Goal: Task Accomplishment & Management: Complete application form

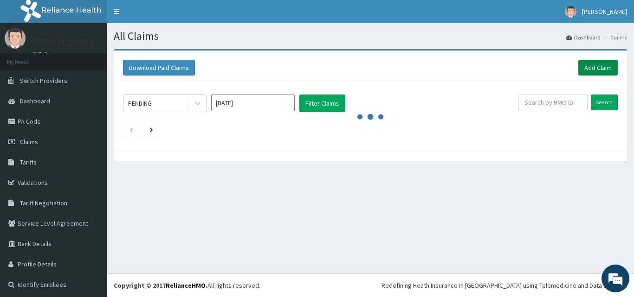
click at [601, 67] on link "Add Claim" at bounding box center [597, 68] width 39 height 16
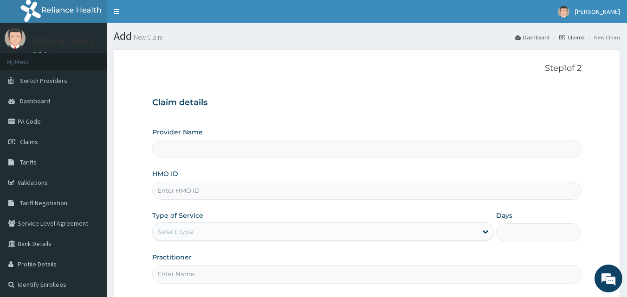
type input "[GEOGRAPHIC_DATA]"
click at [199, 193] on input "HMO ID" at bounding box center [367, 191] width 430 height 18
type input "HEM/10039/B"
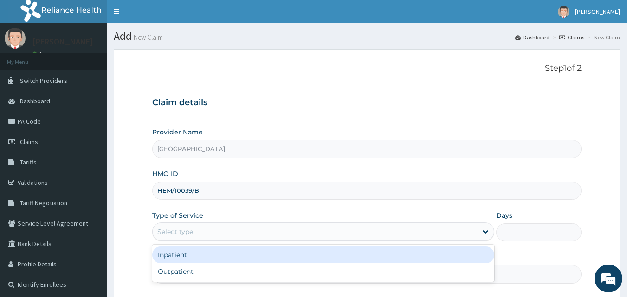
click at [202, 228] on div "Select type" at bounding box center [315, 232] width 324 height 15
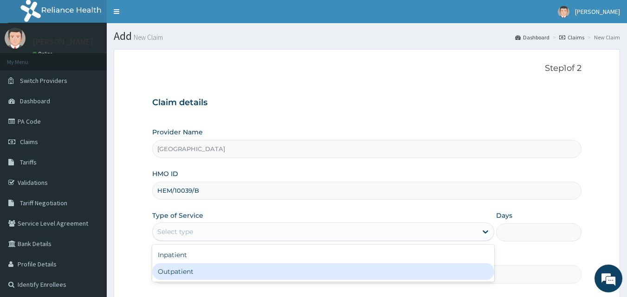
click at [193, 270] on div "Outpatient" at bounding box center [323, 271] width 342 height 17
type input "1"
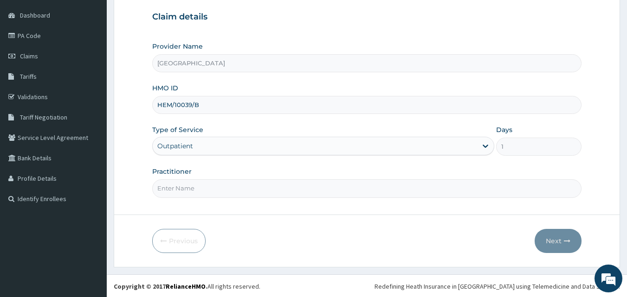
scroll to position [87, 0]
click at [174, 191] on input "Practitioner" at bounding box center [367, 188] width 430 height 18
type input "Dr Onafujabi"
click at [557, 239] on button "Next" at bounding box center [557, 240] width 47 height 24
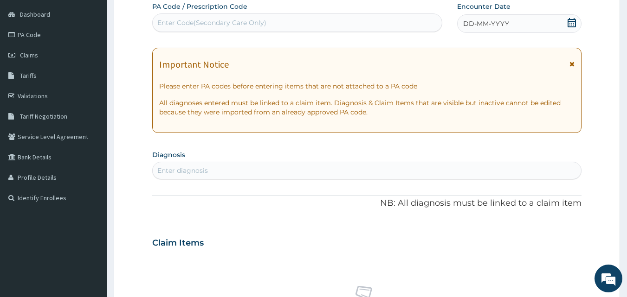
click at [567, 23] on icon at bounding box center [571, 22] width 9 height 9
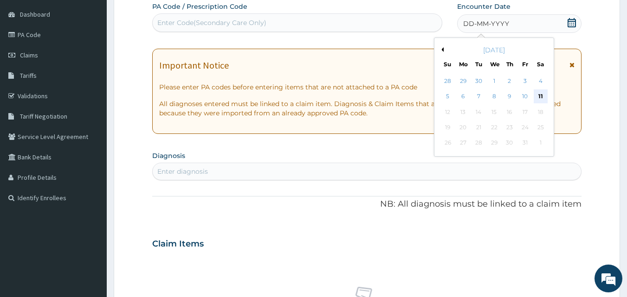
click at [540, 96] on div "11" at bounding box center [540, 97] width 14 height 14
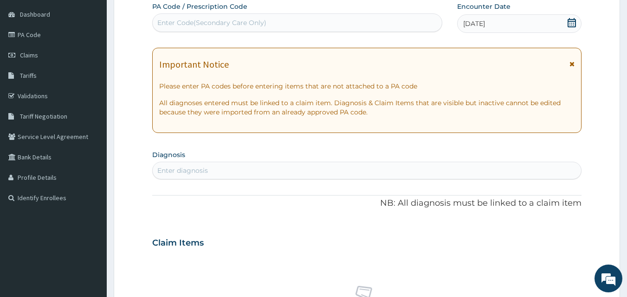
click at [181, 173] on div "Enter diagnosis" at bounding box center [182, 170] width 51 height 9
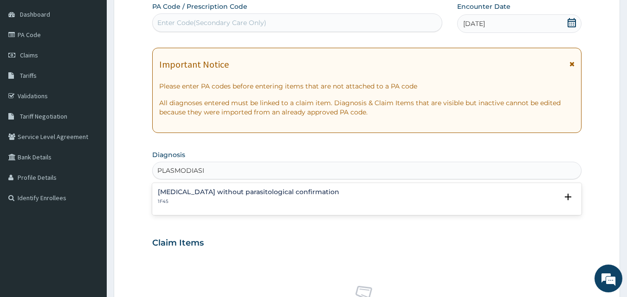
type input "PLASMODIASIS"
click at [186, 191] on h4 "Malaria without parasitological confirmation" at bounding box center [248, 192] width 181 height 7
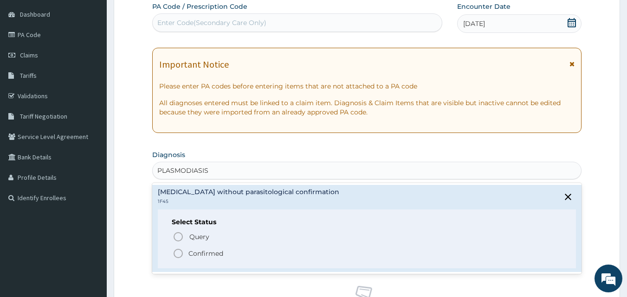
click at [180, 250] on circle "status option filled" at bounding box center [178, 254] width 8 height 8
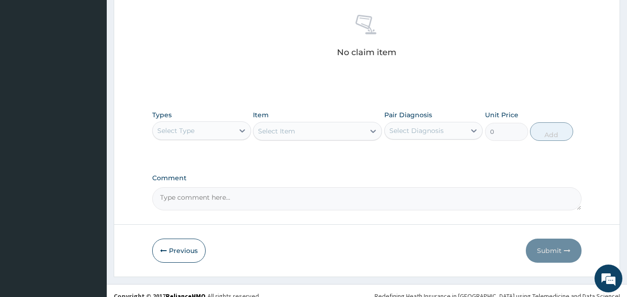
scroll to position [365, 0]
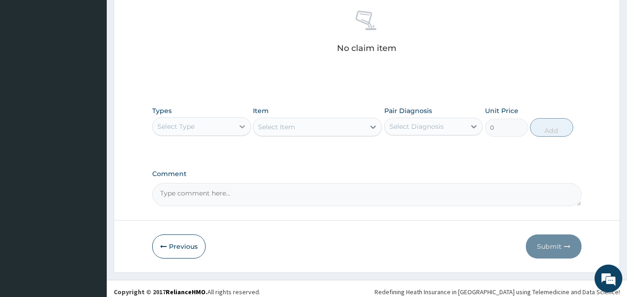
click at [241, 129] on icon at bounding box center [242, 126] width 9 height 9
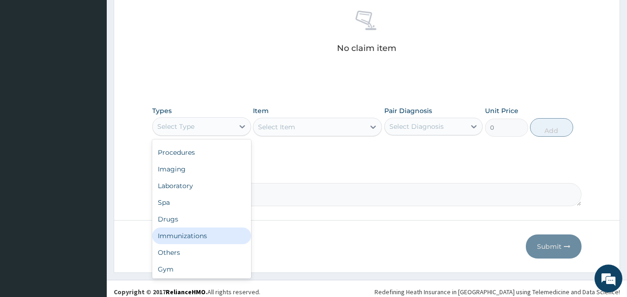
scroll to position [32, 0]
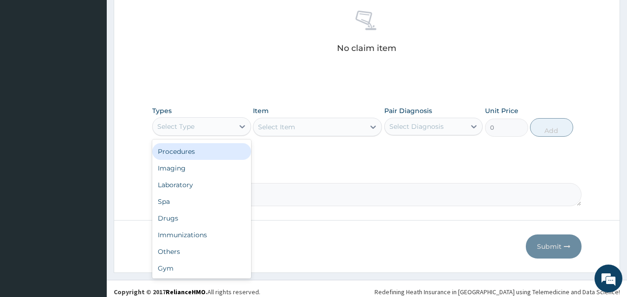
click at [194, 155] on div "Procedures" at bounding box center [201, 151] width 99 height 17
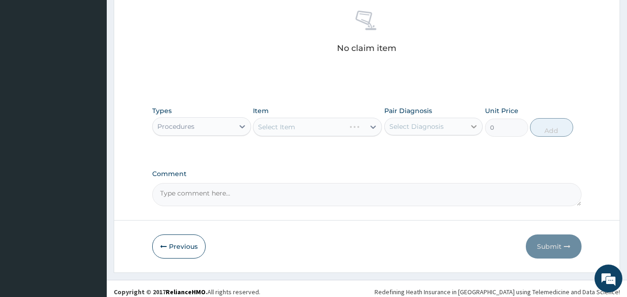
click at [472, 128] on icon at bounding box center [473, 126] width 9 height 9
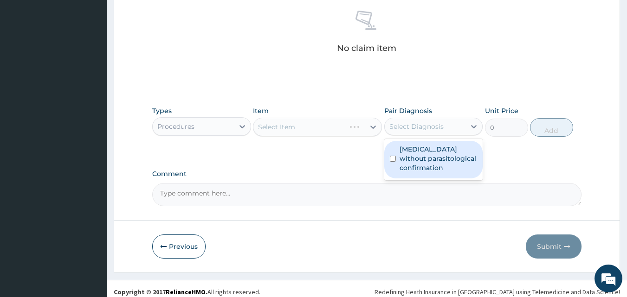
click at [416, 163] on label "Malaria without parasitological confirmation" at bounding box center [438, 159] width 78 height 28
checkbox input "true"
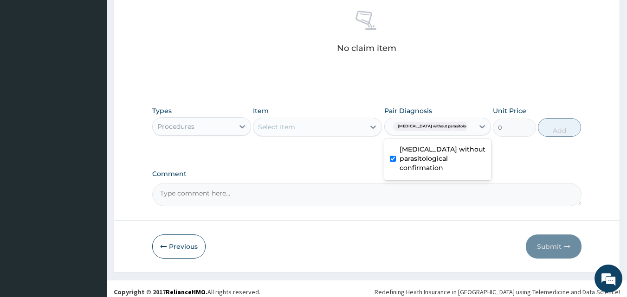
click at [303, 128] on div "Select Item" at bounding box center [308, 127] width 111 height 15
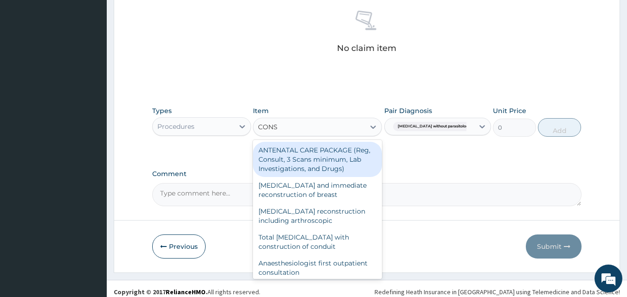
type input "CONSU"
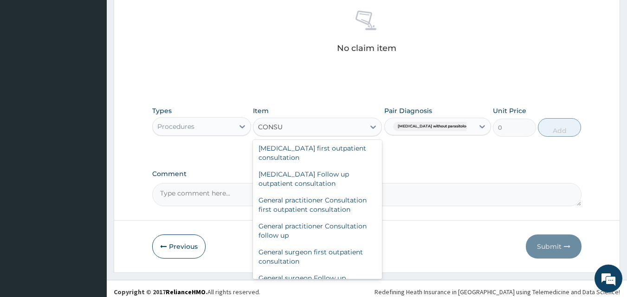
scroll to position [482, 0]
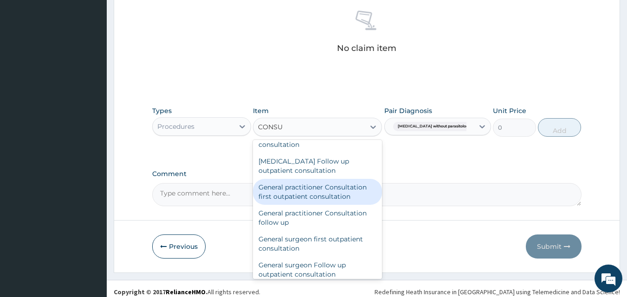
click at [309, 193] on div "General practitioner Consultation first outpatient consultation" at bounding box center [317, 192] width 129 height 26
type input "3547.5"
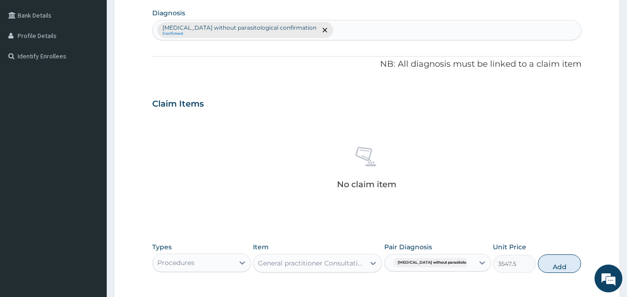
scroll to position [217, 0]
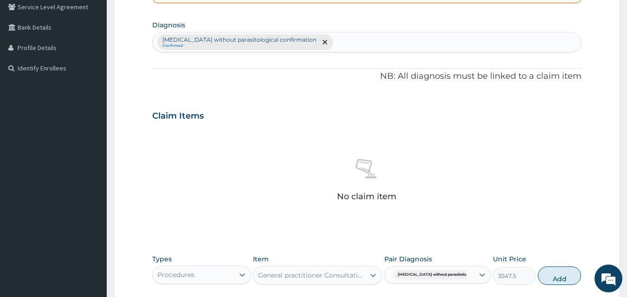
click at [306, 44] on div "Malaria without parasitological confirmation Confirmed" at bounding box center [367, 41] width 429 height 19
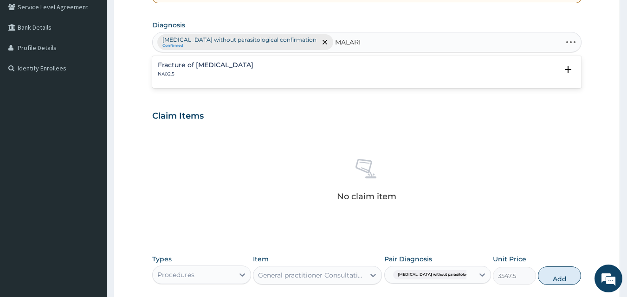
type input "MALARIA"
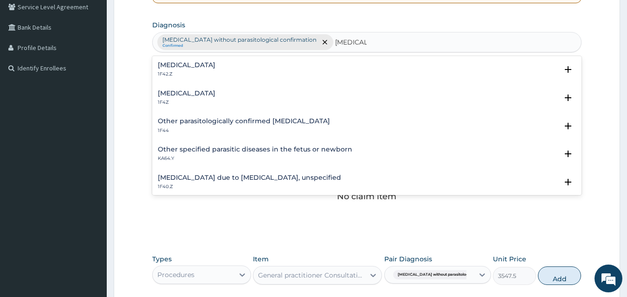
click at [206, 93] on h4 "Malaria, unspecified" at bounding box center [187, 93] width 58 height 7
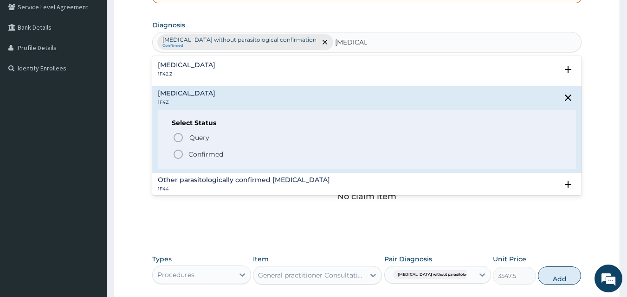
click at [177, 156] on icon "status option filled" at bounding box center [178, 154] width 11 height 11
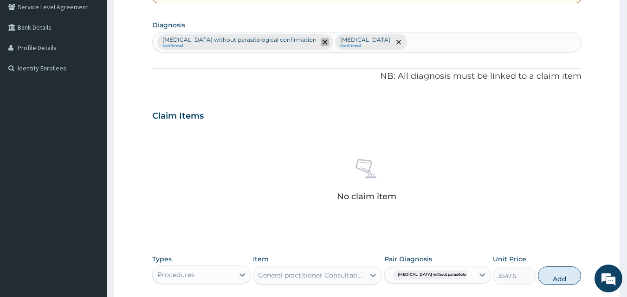
click at [321, 46] on span "remove selection option" at bounding box center [325, 42] width 8 height 8
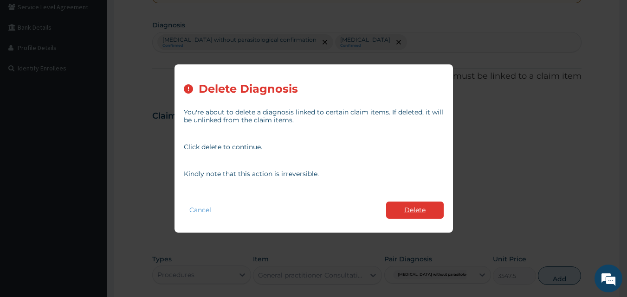
click at [419, 205] on button "Delete" at bounding box center [415, 210] width 58 height 17
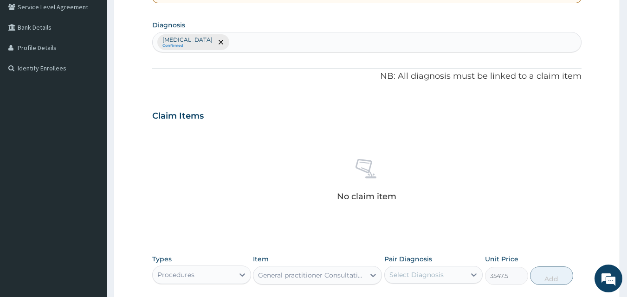
click at [251, 37] on div "Malaria, unspecified Confirmed" at bounding box center [367, 41] width 429 height 19
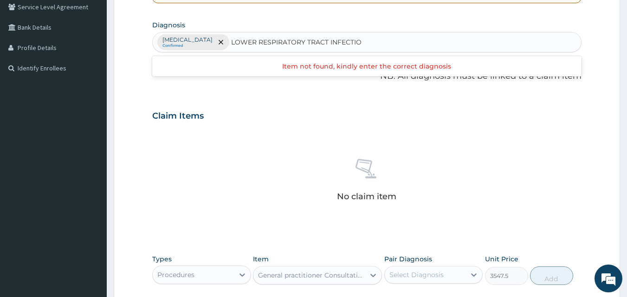
scroll to position [0, 0]
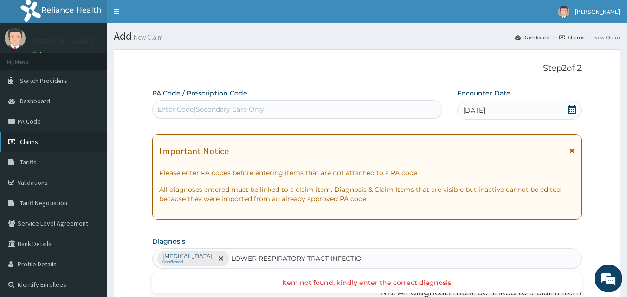
type input "LOWER RESPIRATORY TRACT INFECTIO"
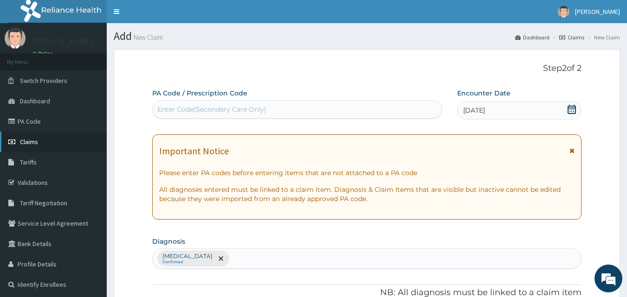
click at [25, 141] on span "Claims" at bounding box center [29, 142] width 18 height 8
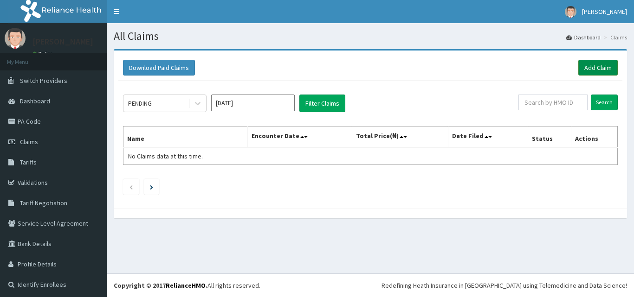
click at [586, 65] on link "Add Claim" at bounding box center [597, 68] width 39 height 16
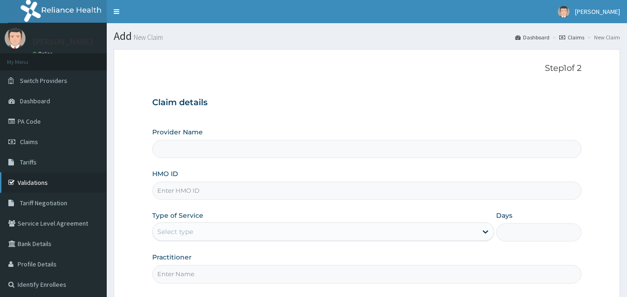
click at [38, 184] on link "Validations" at bounding box center [53, 183] width 107 height 20
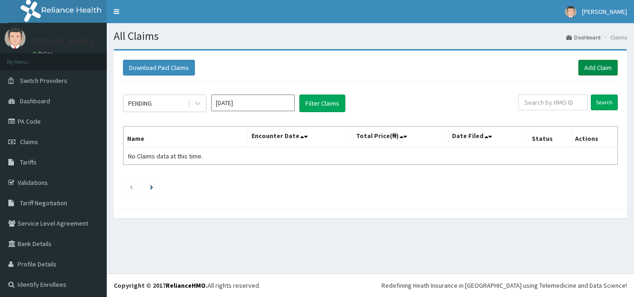
click at [578, 66] on link "Add Claim" at bounding box center [597, 68] width 39 height 16
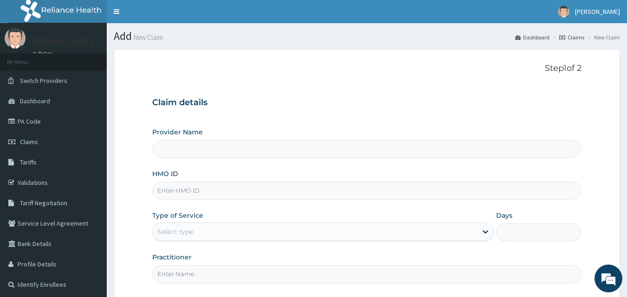
click at [172, 195] on input "HMO ID" at bounding box center [367, 191] width 430 height 18
type input "[GEOGRAPHIC_DATA]"
type input "HEM/10039/B"
click at [180, 236] on div "Select type" at bounding box center [175, 231] width 36 height 9
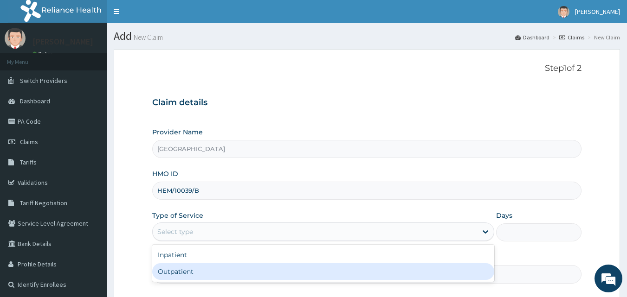
click at [181, 271] on div "Outpatient" at bounding box center [323, 271] width 342 height 17
type input "1"
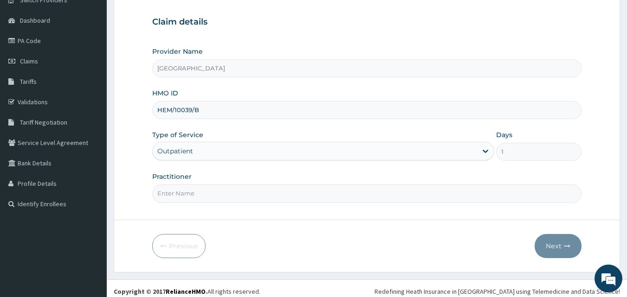
scroll to position [87, 0]
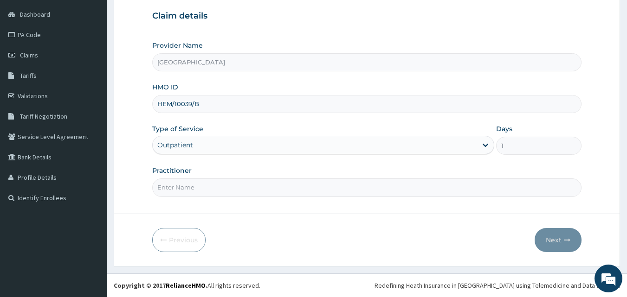
click at [173, 193] on input "Practitioner" at bounding box center [367, 188] width 430 height 18
type input "Dr Onafujabi"
click at [544, 236] on button "Next" at bounding box center [557, 240] width 47 height 24
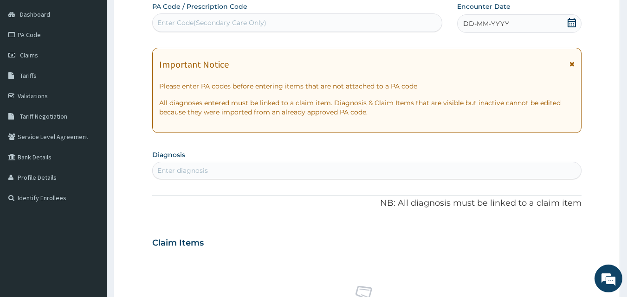
click at [533, 27] on div "DD-MM-YYYY" at bounding box center [519, 23] width 124 height 19
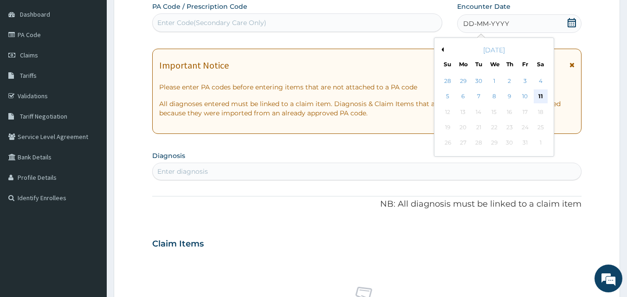
click at [541, 92] on div "11" at bounding box center [540, 97] width 14 height 14
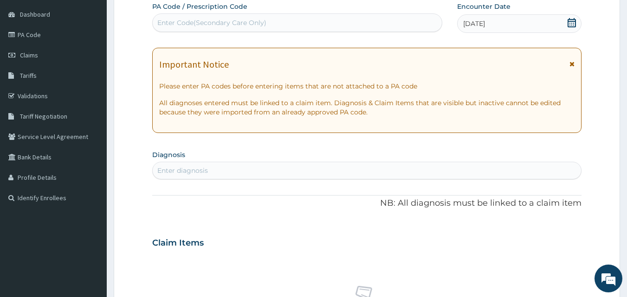
click at [175, 171] on div "Enter diagnosis" at bounding box center [182, 170] width 51 height 9
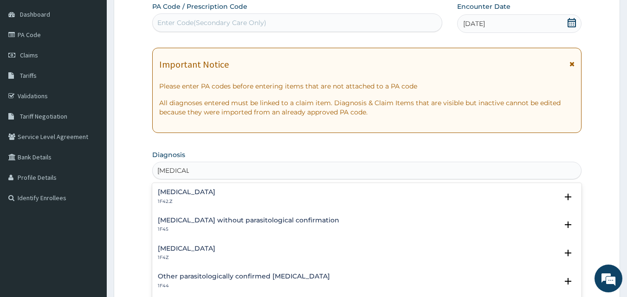
type input "MALARIA"
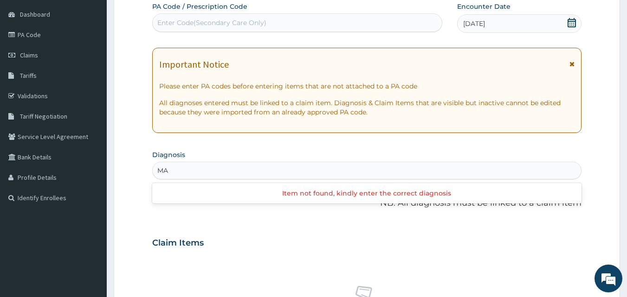
type input "M"
type input "MALARIA"
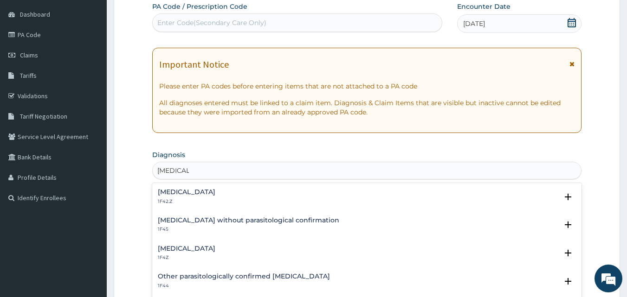
click at [205, 247] on h4 "Malaria, unspecified" at bounding box center [187, 248] width 58 height 7
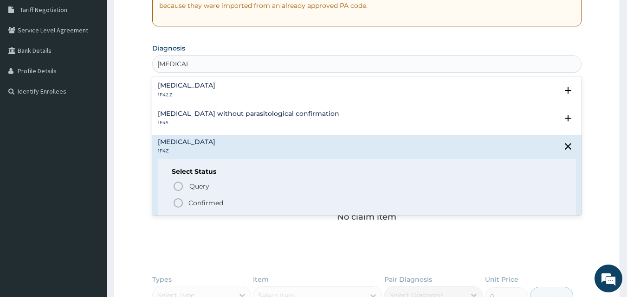
scroll to position [198, 0]
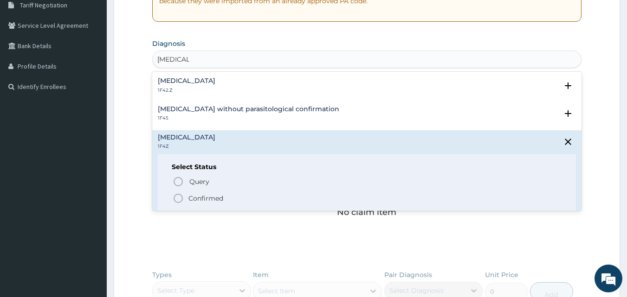
click at [178, 199] on icon "status option filled" at bounding box center [178, 198] width 11 height 11
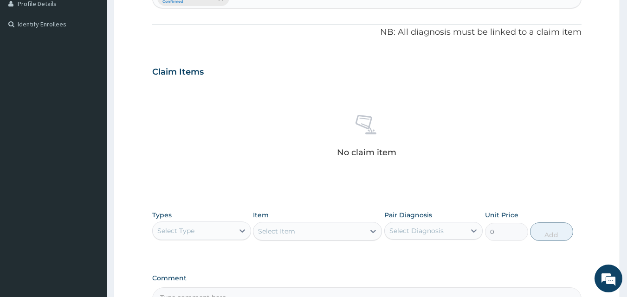
scroll to position [291, 0]
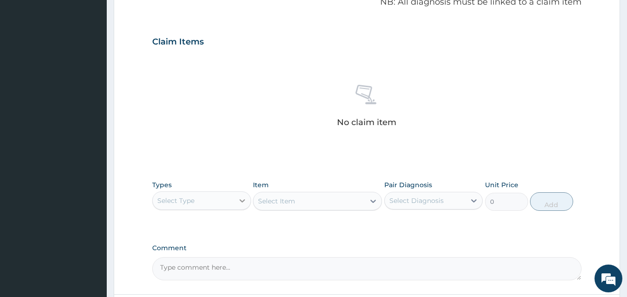
click at [239, 201] on icon at bounding box center [242, 200] width 9 height 9
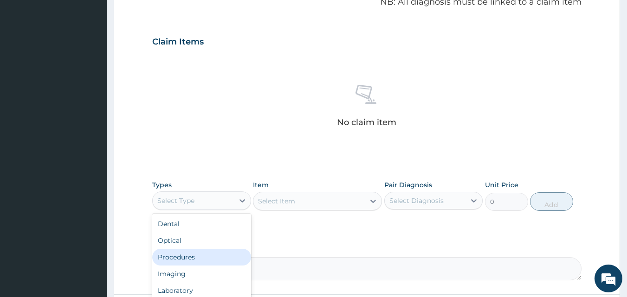
click at [205, 260] on div "Procedures" at bounding box center [201, 257] width 99 height 17
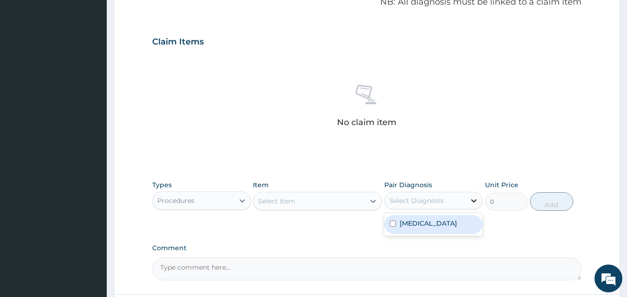
click at [472, 201] on icon at bounding box center [474, 200] width 6 height 3
click at [407, 226] on label "Malaria, unspecified" at bounding box center [428, 223] width 58 height 9
checkbox input "true"
click at [377, 200] on icon at bounding box center [372, 201] width 9 height 9
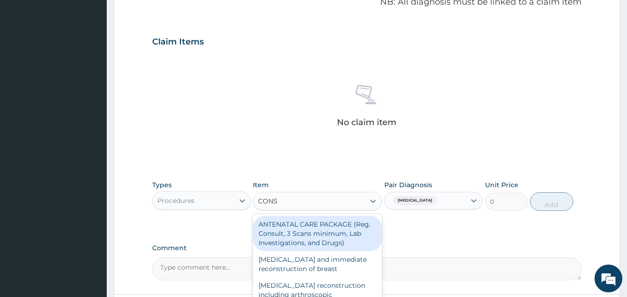
type input "CONSU"
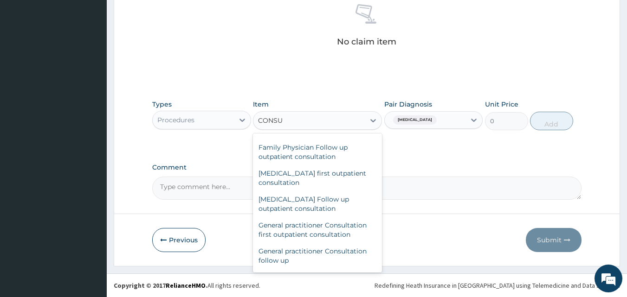
scroll to position [445, 0]
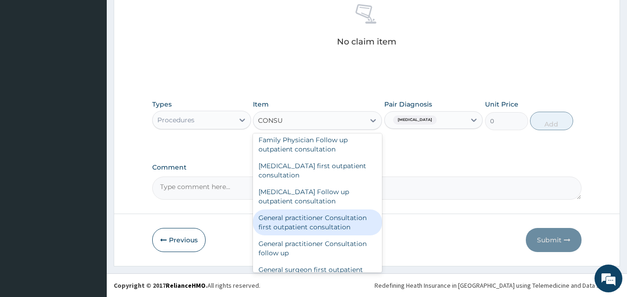
click at [336, 223] on div "General practitioner Consultation first outpatient consultation" at bounding box center [317, 223] width 129 height 26
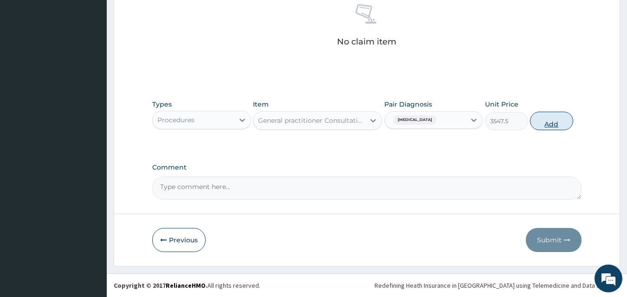
click at [554, 123] on button "Add" at bounding box center [551, 121] width 43 height 19
type input "0"
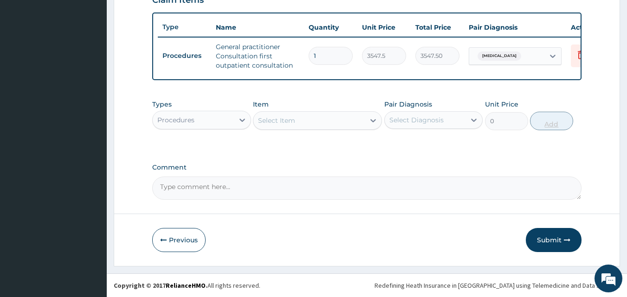
scroll to position [340, 0]
click at [241, 123] on icon at bounding box center [242, 120] width 9 height 9
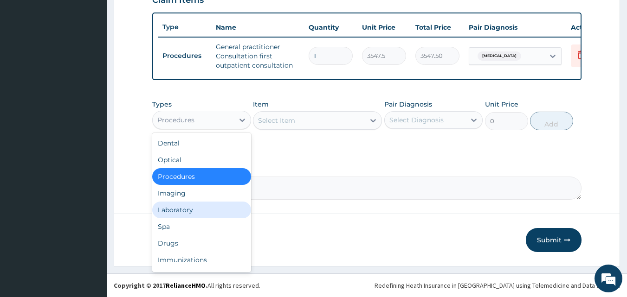
click at [203, 210] on div "Laboratory" at bounding box center [201, 210] width 99 height 17
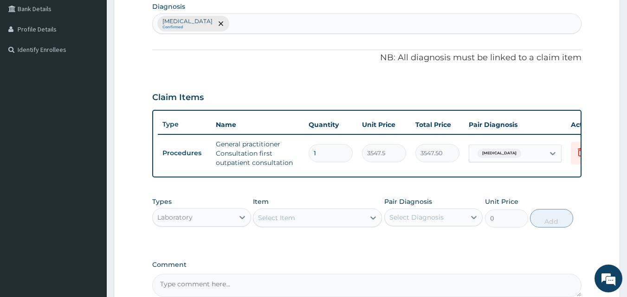
scroll to position [228, 0]
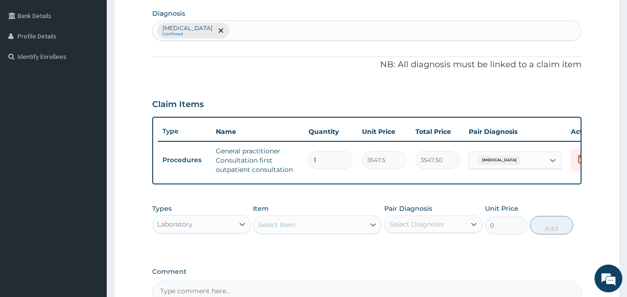
click at [238, 33] on div "Malaria, unspecified Confirmed" at bounding box center [367, 30] width 429 height 19
type input "LOWER"
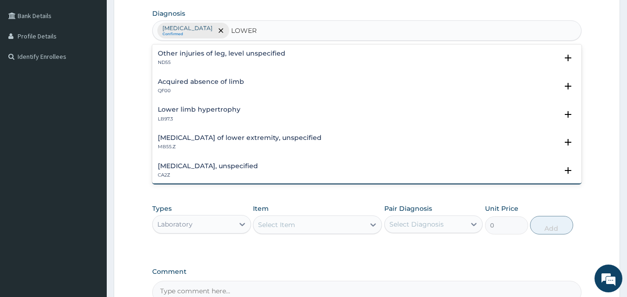
click at [233, 164] on h4 "Lower respiratory tract disease, unspecified" at bounding box center [208, 166] width 100 height 7
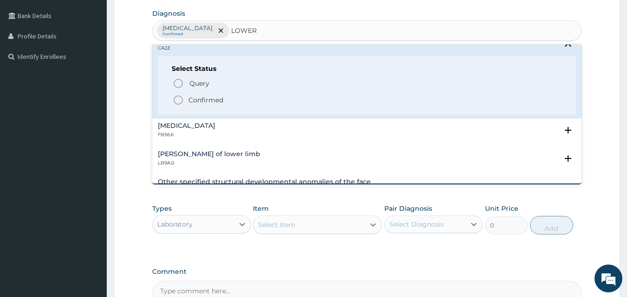
scroll to position [130, 0]
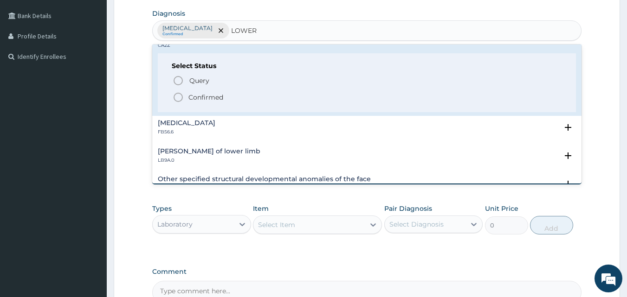
click at [178, 96] on icon "status option filled" at bounding box center [178, 97] width 11 height 11
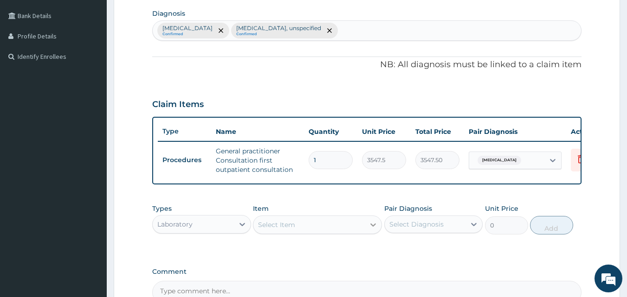
click at [371, 230] on icon at bounding box center [372, 224] width 9 height 9
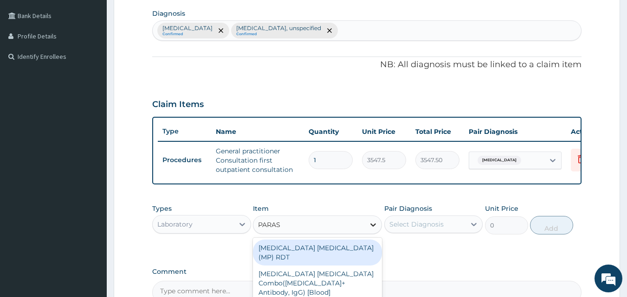
type input "PARASI"
click at [332, 257] on div "MALARIA PARASITE (MP) RDT" at bounding box center [317, 253] width 129 height 26
type input "1612.5"
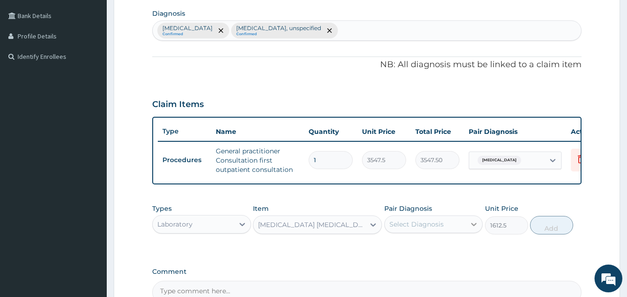
click at [473, 229] on icon at bounding box center [473, 224] width 9 height 9
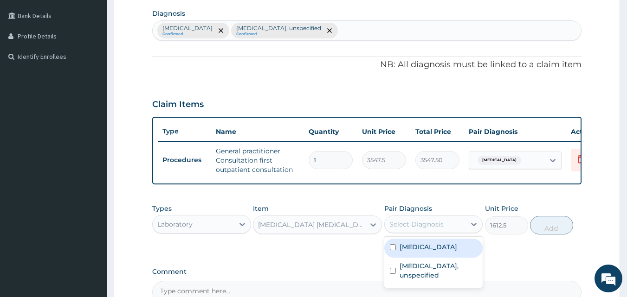
click at [440, 252] on label "Malaria, unspecified" at bounding box center [428, 247] width 58 height 9
checkbox input "true"
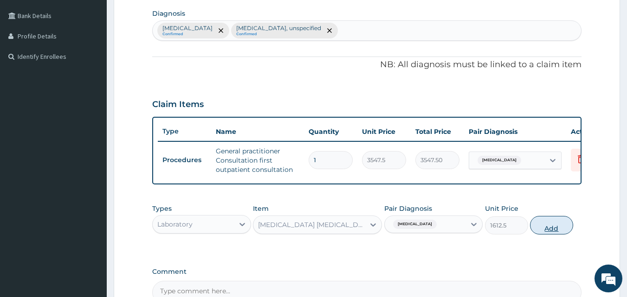
click at [553, 235] on button "Add" at bounding box center [551, 225] width 43 height 19
type input "0"
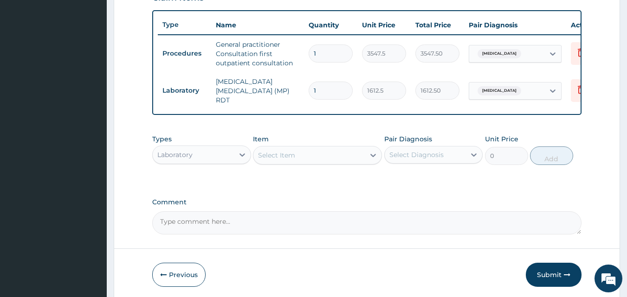
scroll to position [340, 0]
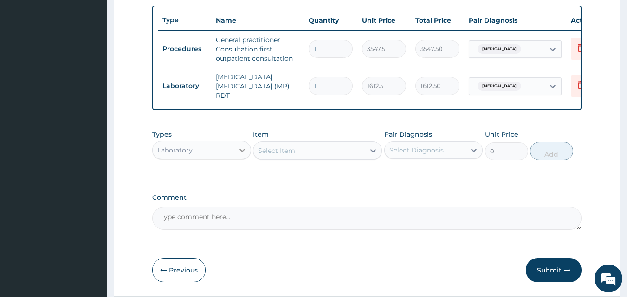
click at [244, 151] on icon at bounding box center [242, 150] width 9 height 9
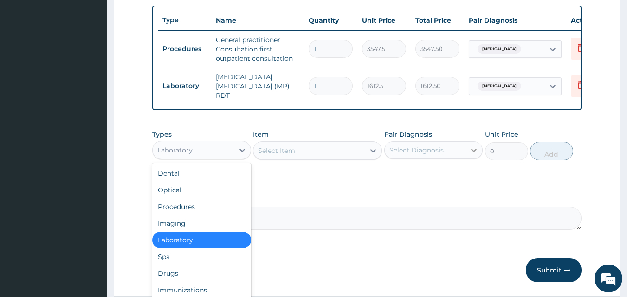
click at [471, 153] on icon at bounding box center [473, 150] width 9 height 9
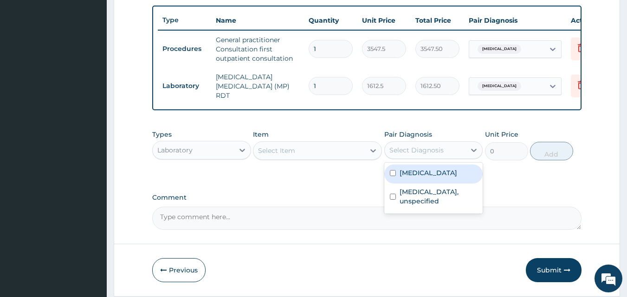
click at [393, 175] on input "checkbox" at bounding box center [393, 173] width 6 height 6
checkbox input "true"
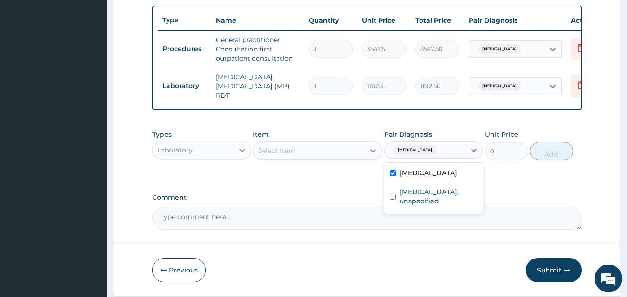
click at [235, 153] on div at bounding box center [242, 150] width 17 height 17
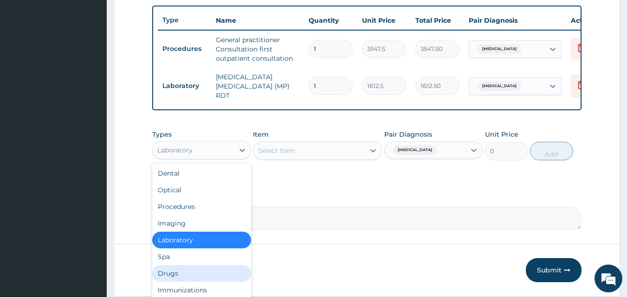
click at [196, 278] on div "Drugs" at bounding box center [201, 273] width 99 height 17
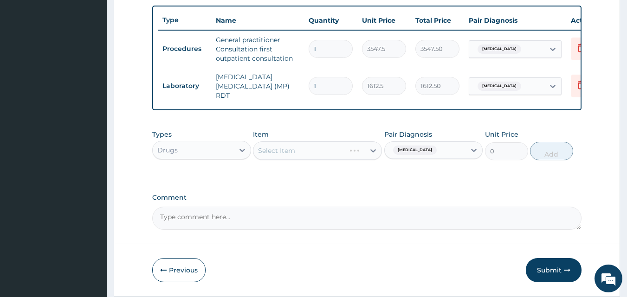
click at [297, 147] on div "Select Item" at bounding box center [317, 150] width 129 height 19
click at [295, 151] on div "Select Item" at bounding box center [308, 150] width 111 height 15
type input "COA"
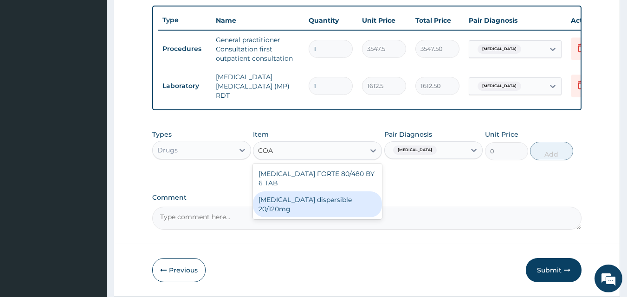
click at [318, 192] on div "Coartem dispersible 20/120mg" at bounding box center [317, 205] width 129 height 26
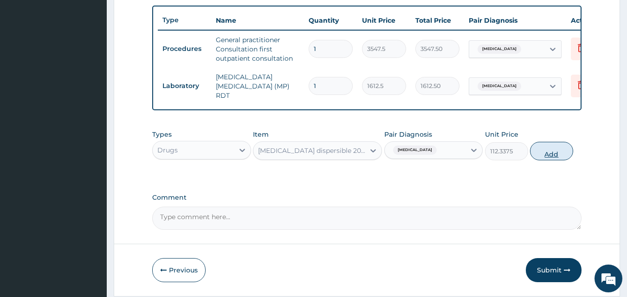
click at [544, 151] on button "Add" at bounding box center [551, 151] width 43 height 19
type input "0"
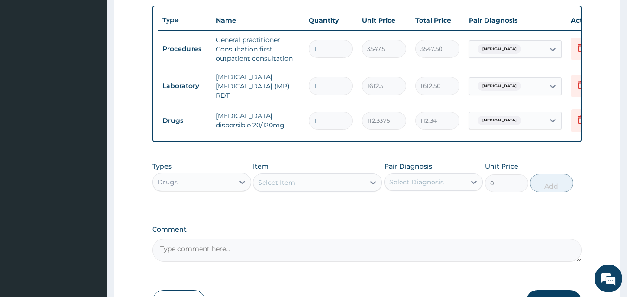
type input "0.00"
type input "6"
type input "674.03"
type input "6"
click at [376, 185] on icon at bounding box center [372, 182] width 9 height 9
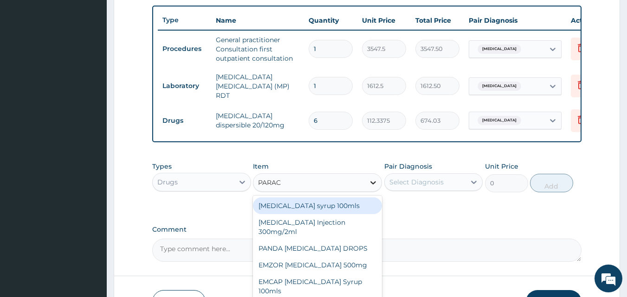
type input "PARACE"
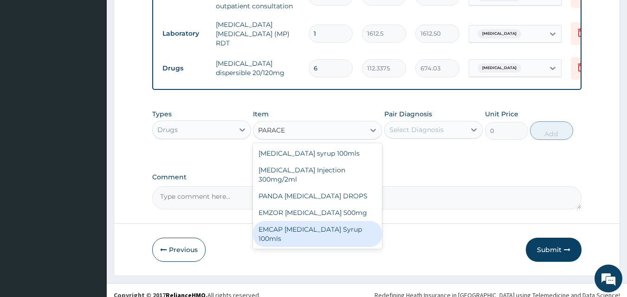
scroll to position [404, 0]
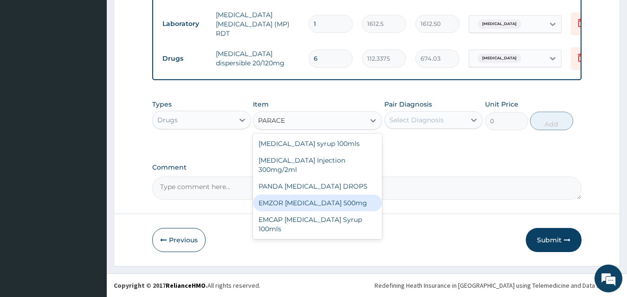
click at [360, 206] on div "EMZOR PARACETAMOL 500mg" at bounding box center [317, 203] width 129 height 17
type input "23.65"
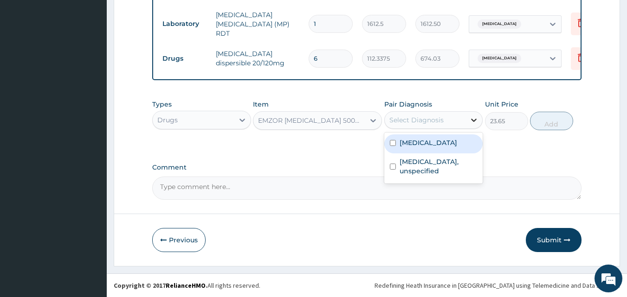
click at [474, 122] on icon at bounding box center [474, 120] width 6 height 3
click at [392, 145] on input "checkbox" at bounding box center [393, 143] width 6 height 6
checkbox input "true"
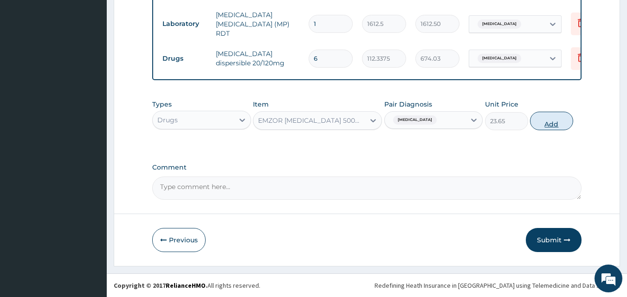
click at [548, 124] on button "Add" at bounding box center [551, 121] width 43 height 19
type input "0"
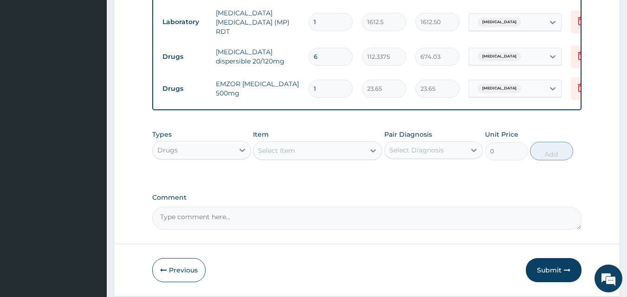
type input "0.00"
type input "2"
type input "47.30"
type input "20"
type input "473.00"
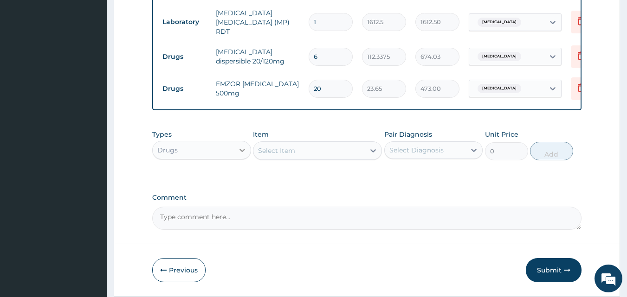
type input "20"
click at [244, 151] on icon at bounding box center [242, 150] width 9 height 9
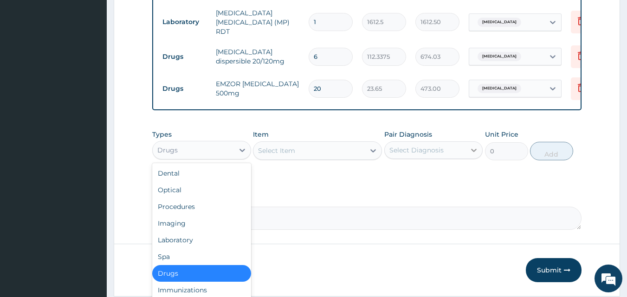
click at [475, 152] on icon at bounding box center [474, 150] width 6 height 3
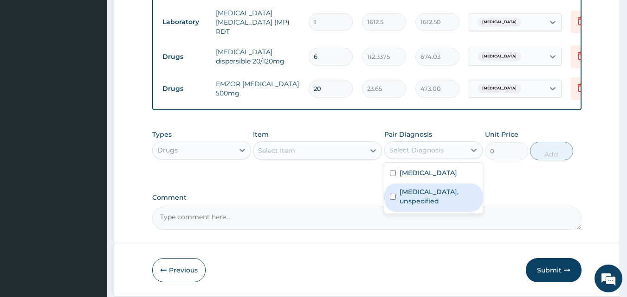
click at [414, 194] on label "Lower respiratory tract disease, unspecified" at bounding box center [438, 196] width 78 height 19
checkbox input "true"
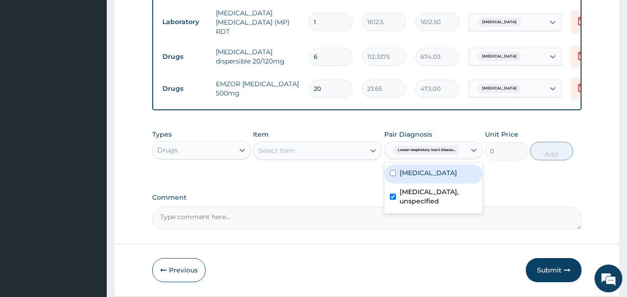
click at [315, 153] on div "Select Item" at bounding box center [308, 150] width 111 height 15
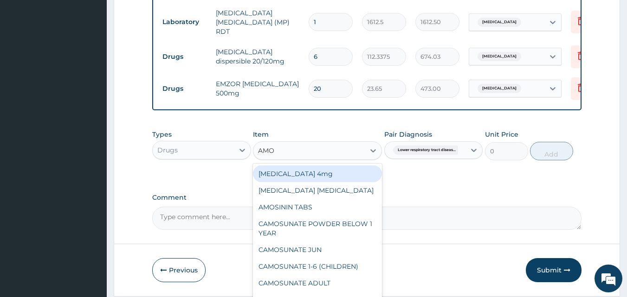
type input "AMOX"
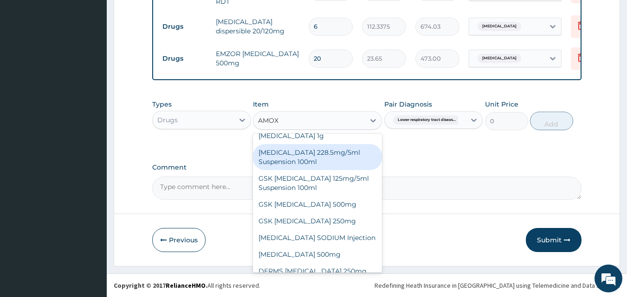
scroll to position [0, 0]
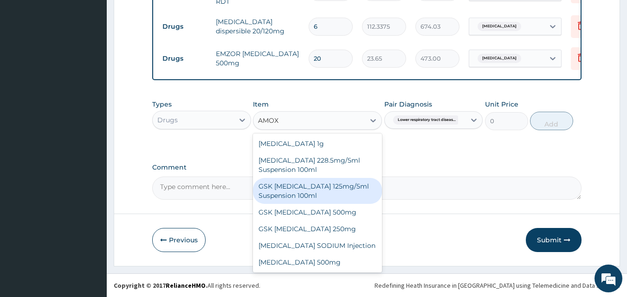
click at [312, 193] on div "GSK AMOXIL 125mg/5ml Suspension 100ml" at bounding box center [317, 191] width 129 height 26
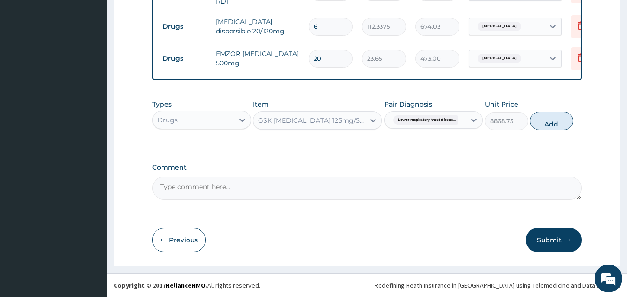
click at [552, 121] on button "Add" at bounding box center [551, 121] width 43 height 19
type input "0"
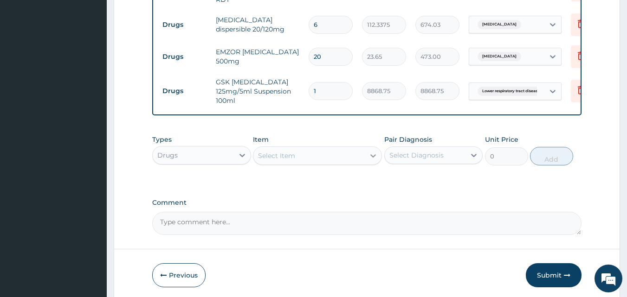
click at [374, 154] on icon at bounding box center [373, 155] width 6 height 3
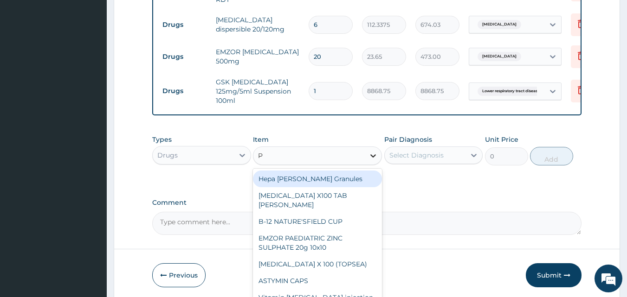
type input "P"
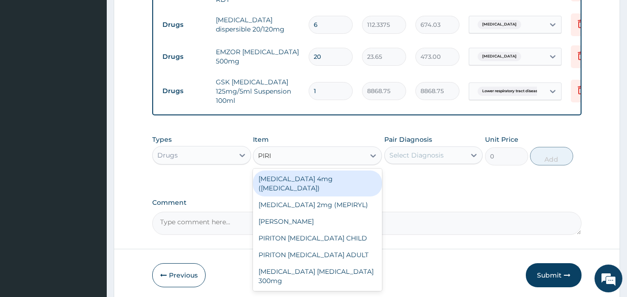
type input "PIRIT"
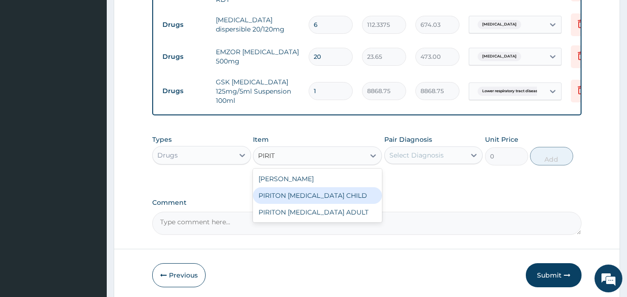
click at [302, 193] on div "PIRITON EXPECTORANT CHILD" at bounding box center [317, 195] width 129 height 17
type input "1182.5"
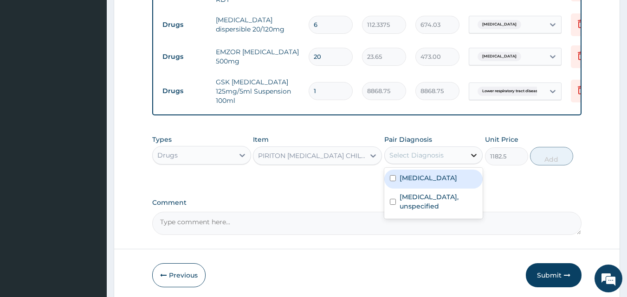
click at [472, 151] on icon at bounding box center [473, 155] width 9 height 9
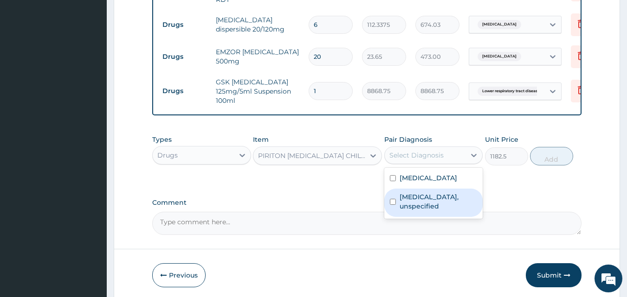
click at [447, 196] on label "Lower respiratory tract disease, unspecified" at bounding box center [438, 202] width 78 height 19
checkbox input "true"
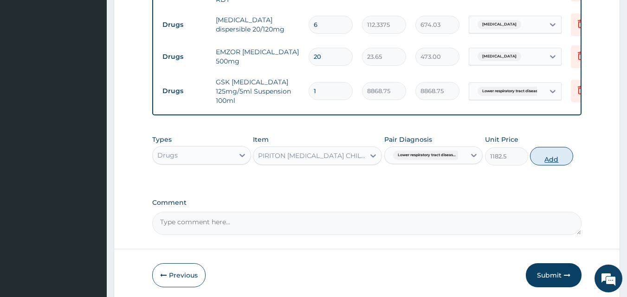
click at [556, 154] on button "Add" at bounding box center [551, 156] width 43 height 19
type input "0"
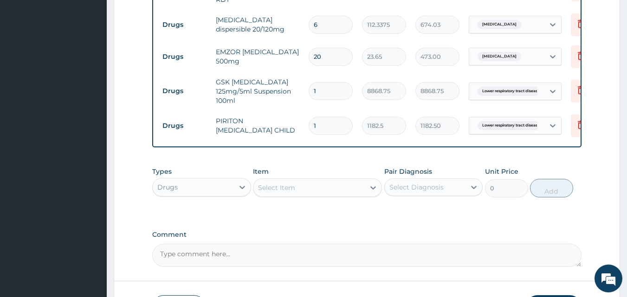
click at [364, 186] on div "Select Item" at bounding box center [308, 187] width 111 height 15
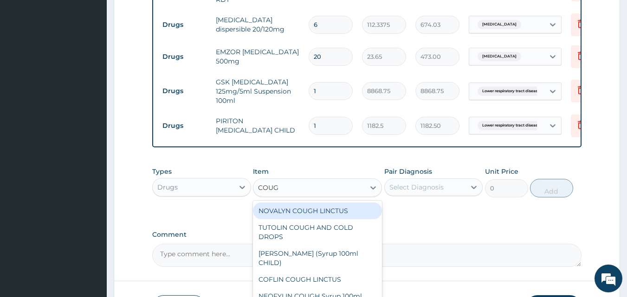
type input "COUGH"
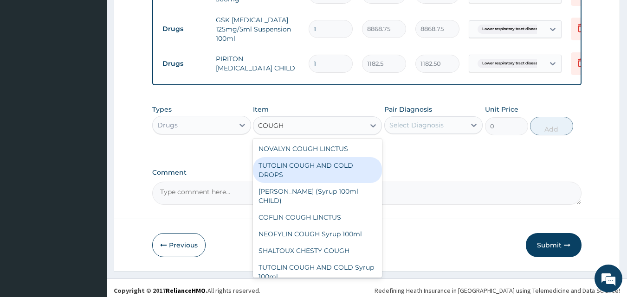
scroll to position [500, 0]
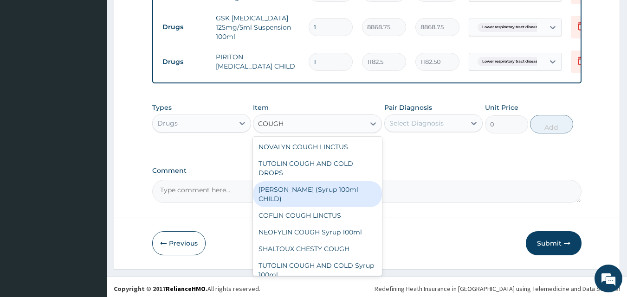
click at [334, 190] on div "EMZOLYN COUGH (Syrup 100ml CHILD)" at bounding box center [317, 194] width 129 height 26
type input "1478.125"
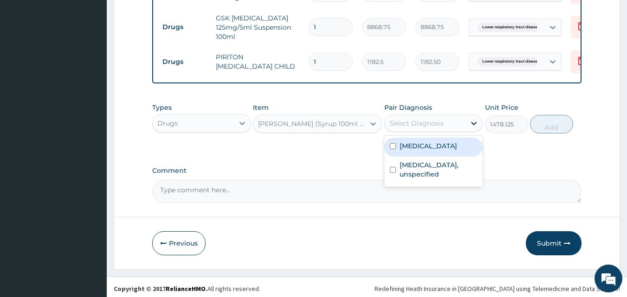
click at [474, 122] on icon at bounding box center [474, 123] width 6 height 3
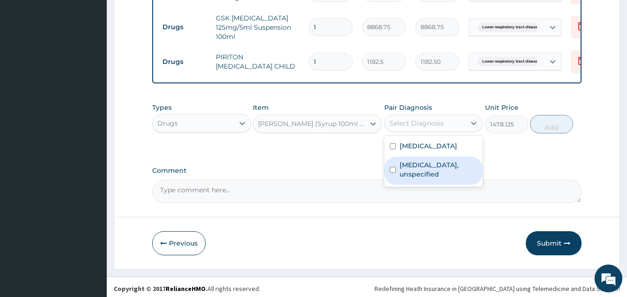
click at [448, 171] on label "Lower respiratory tract disease, unspecified" at bounding box center [438, 170] width 78 height 19
checkbox input "true"
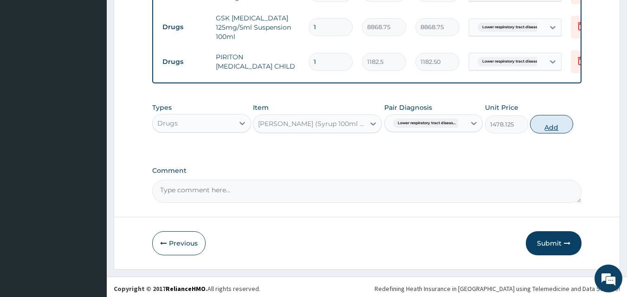
click at [552, 124] on button "Add" at bounding box center [551, 124] width 43 height 19
type input "0"
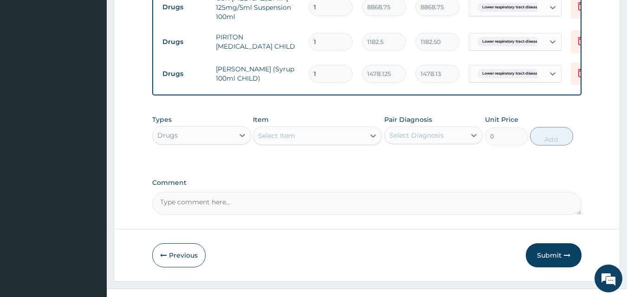
scroll to position [532, 0]
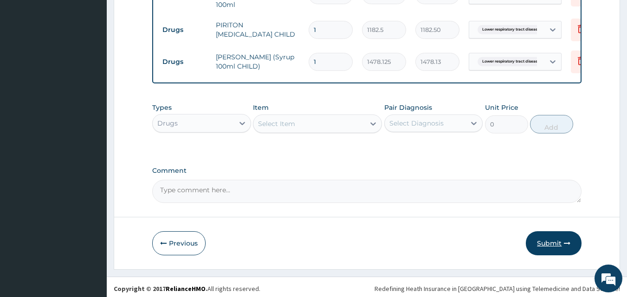
click at [548, 240] on button "Submit" at bounding box center [554, 243] width 56 height 24
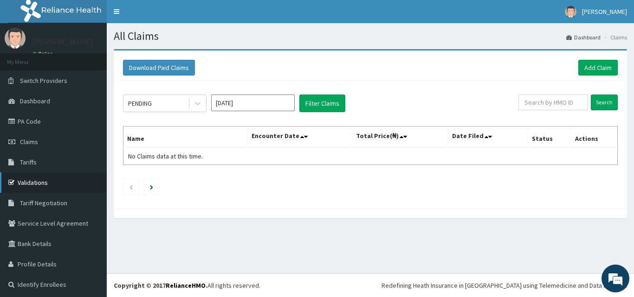
click at [41, 180] on link "Validations" at bounding box center [53, 183] width 107 height 20
